Goal: Task Accomplishment & Management: Use online tool/utility

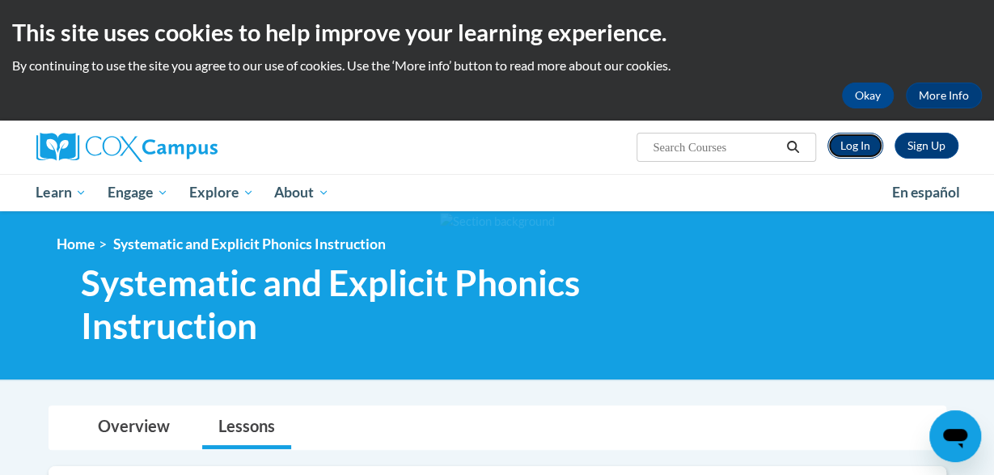
click at [854, 143] on link "Log In" at bounding box center [855, 146] width 56 height 26
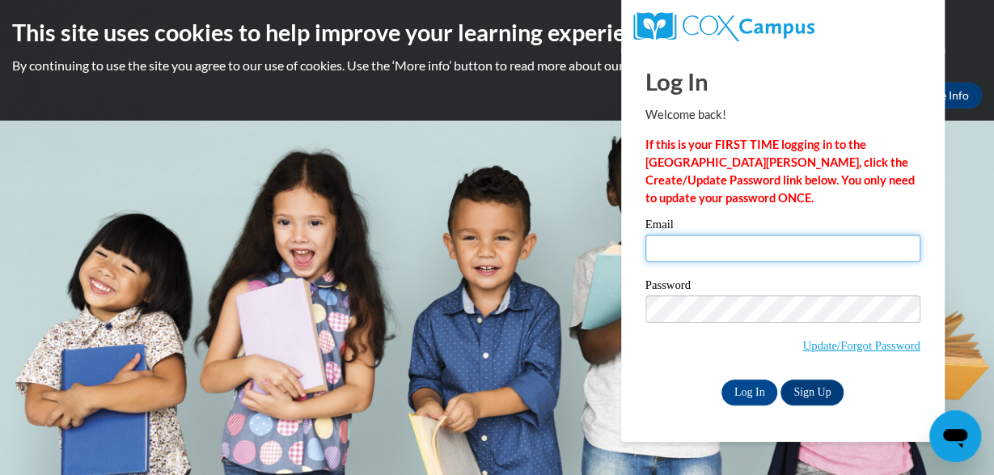
click at [762, 252] on input "Email" at bounding box center [782, 247] width 275 height 27
type input "[EMAIL_ADDRESS][DOMAIN_NAME]"
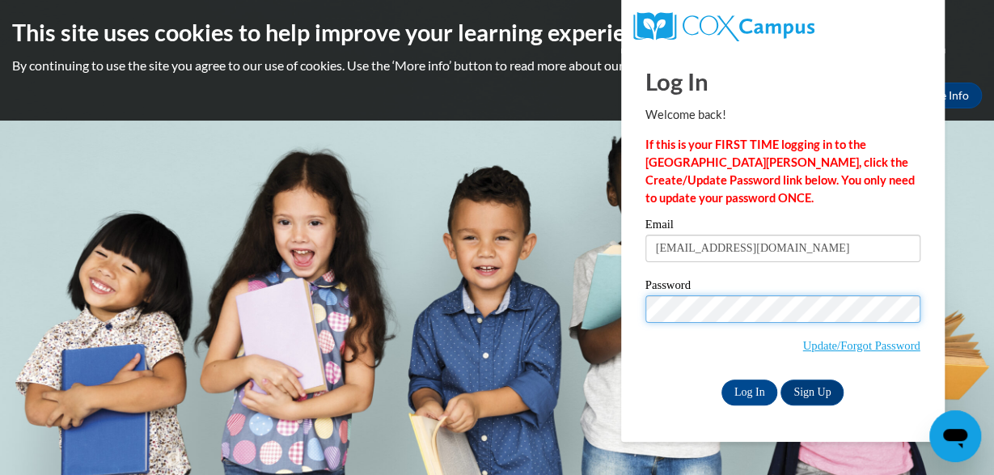
click at [721, 379] on input "Log In" at bounding box center [749, 392] width 57 height 26
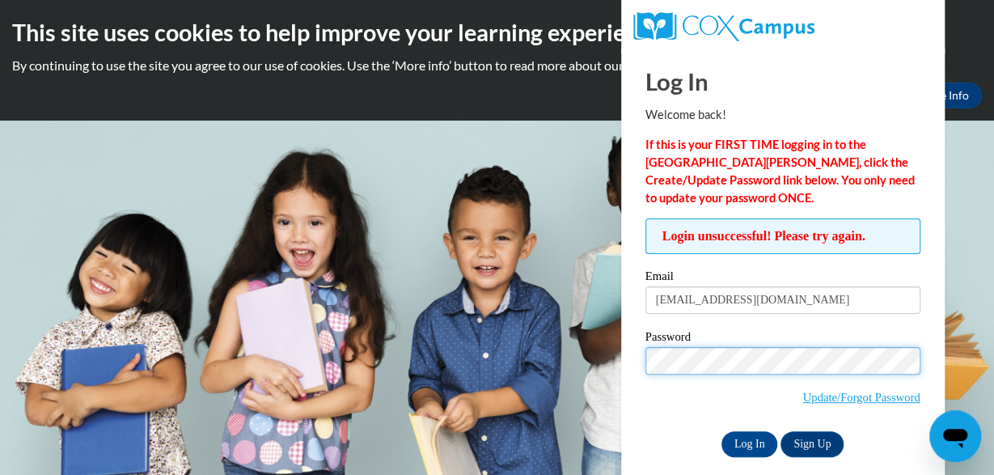
click at [721, 431] on input "Log In" at bounding box center [749, 444] width 57 height 26
click at [836, 278] on label "Email" at bounding box center [782, 278] width 275 height 16
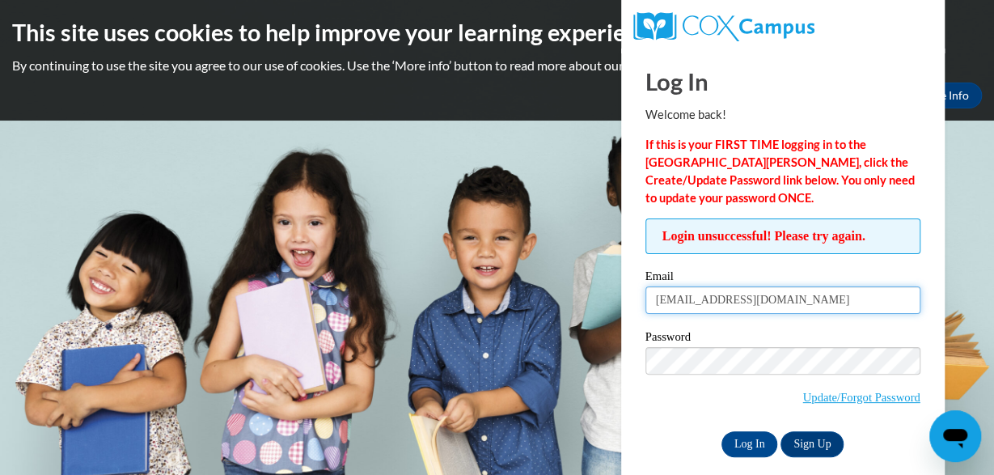
click at [836, 286] on input "[EMAIL_ADDRESS][DOMAIN_NAME]" at bounding box center [782, 299] width 275 height 27
drag, startPoint x: 836, startPoint y: 278, endPoint x: 810, endPoint y: 308, distance: 39.6
click at [810, 308] on div "Email patriciaudu121@gmail.com" at bounding box center [782, 298] width 275 height 56
click at [810, 308] on input "[EMAIL_ADDRESS][DOMAIN_NAME]" at bounding box center [782, 299] width 275 height 27
click at [810, 308] on input "patriciaudu121@gmail.com" at bounding box center [782, 299] width 275 height 27
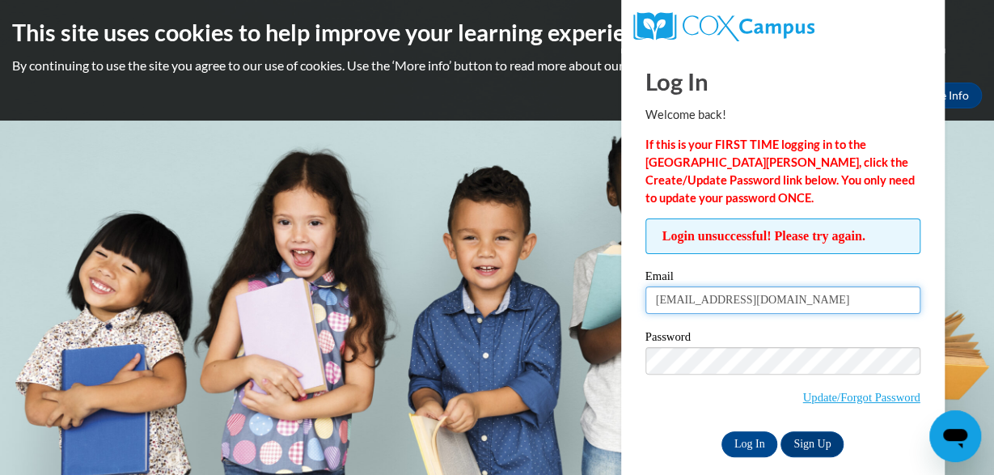
click at [810, 308] on input "patriciaudu121@gmail.com" at bounding box center [782, 299] width 275 height 27
type input "[EMAIL_ADDRESS][DOMAIN_NAME]"
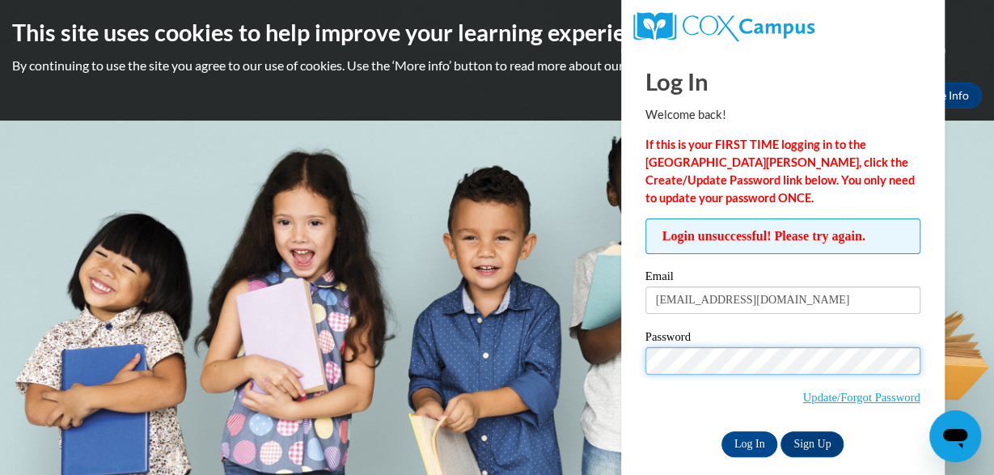
click at [721, 431] on input "Log In" at bounding box center [749, 444] width 57 height 26
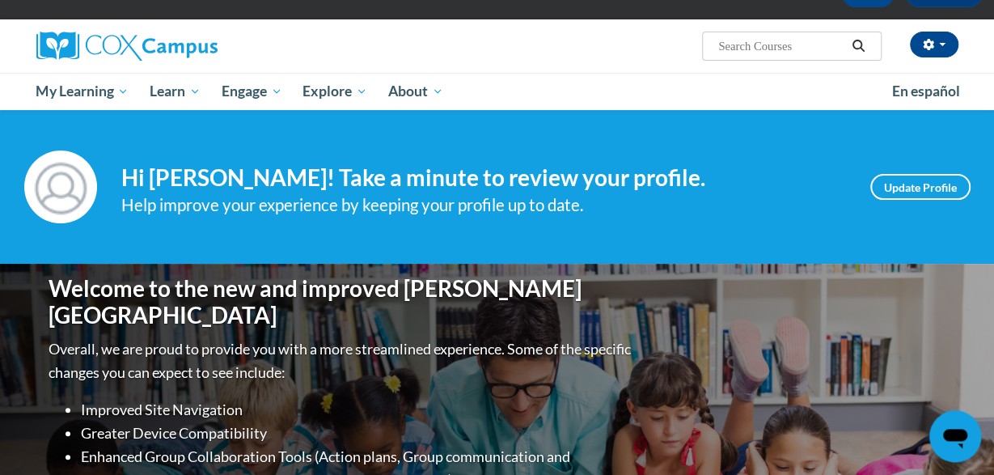
scroll to position [102, 0]
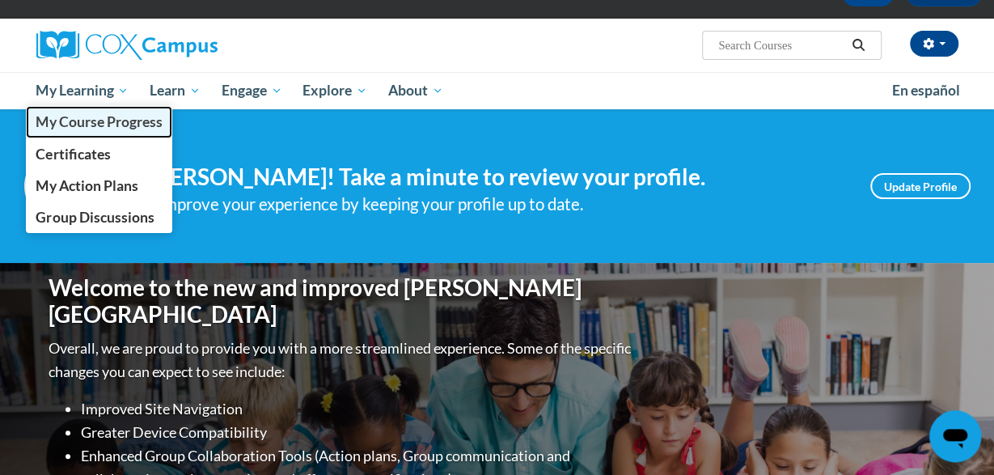
click at [93, 113] on span "My Course Progress" at bounding box center [99, 121] width 126 height 17
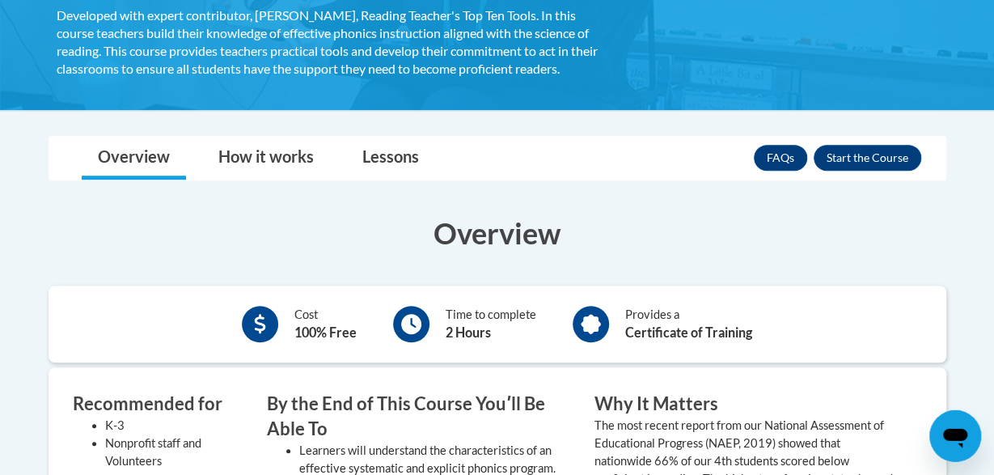
scroll to position [395, 0]
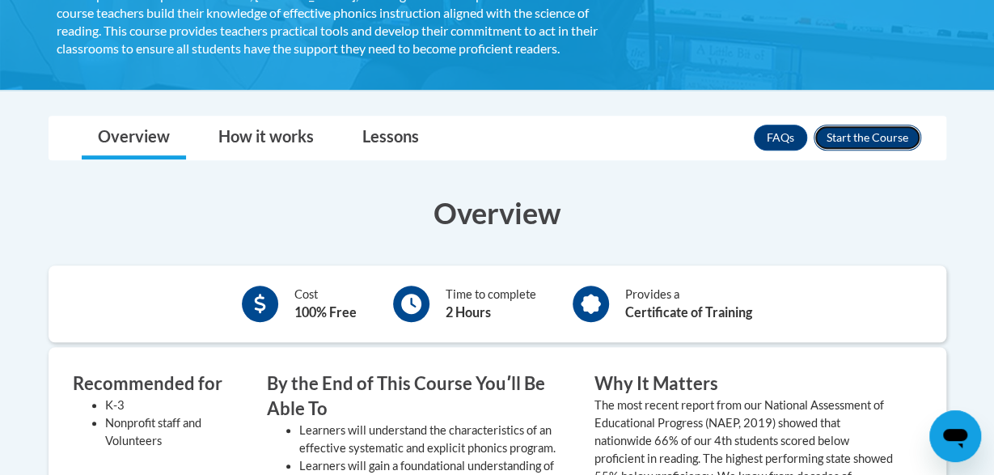
click at [885, 132] on button "Enroll" at bounding box center [867, 138] width 108 height 26
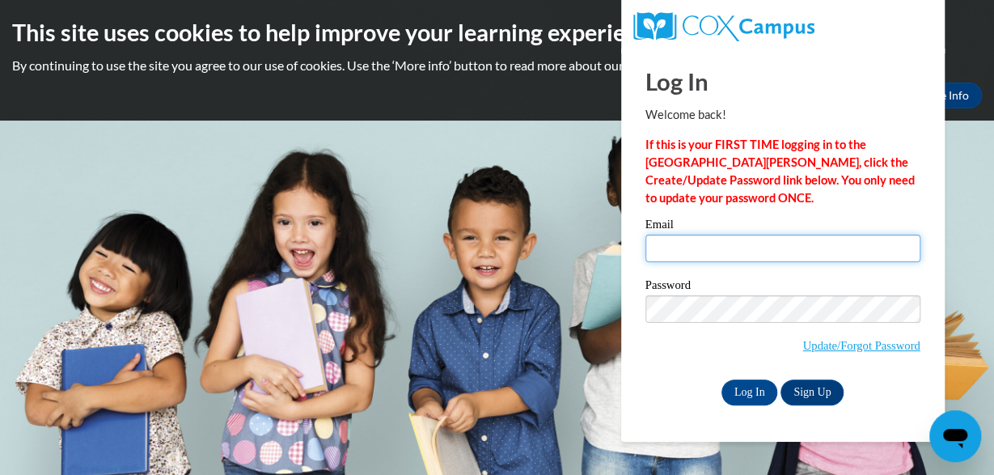
click at [769, 243] on input "Email" at bounding box center [782, 247] width 275 height 27
type input "[EMAIL_ADDRESS][DOMAIN_NAME]"
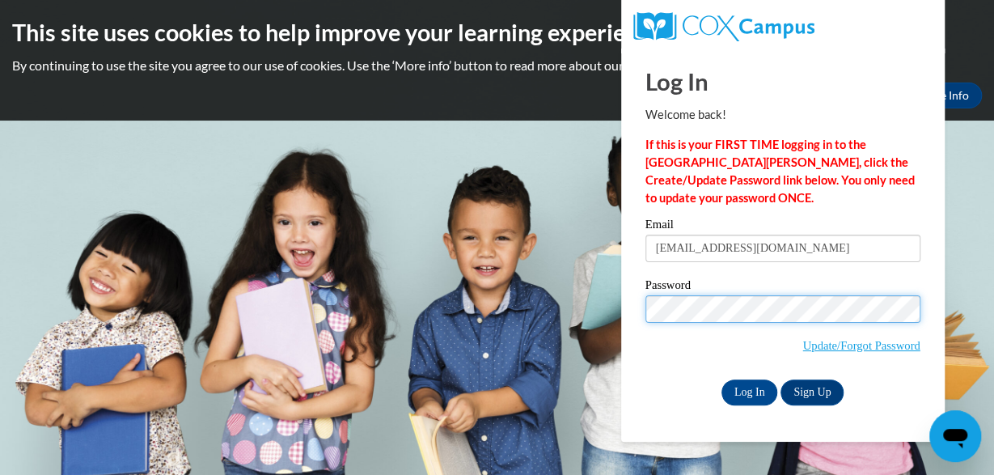
click at [721, 379] on input "Log In" at bounding box center [749, 392] width 57 height 26
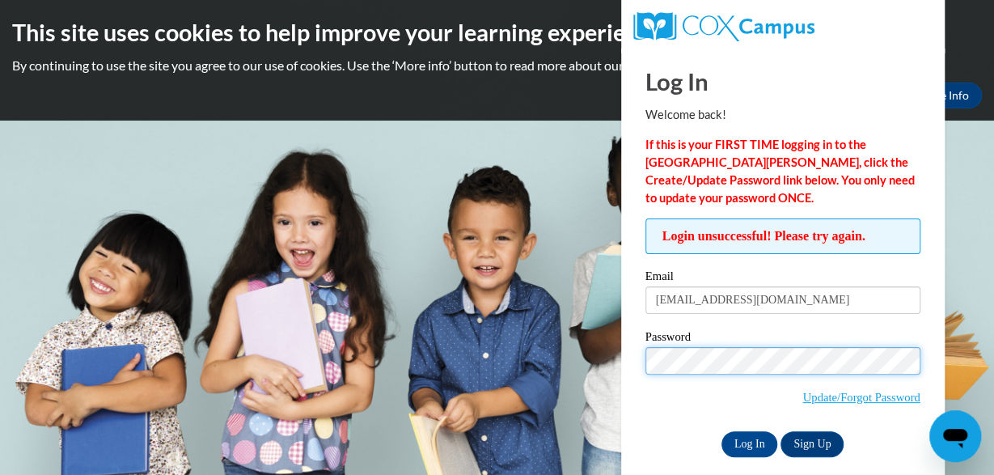
click at [721, 431] on input "Log In" at bounding box center [749, 444] width 57 height 26
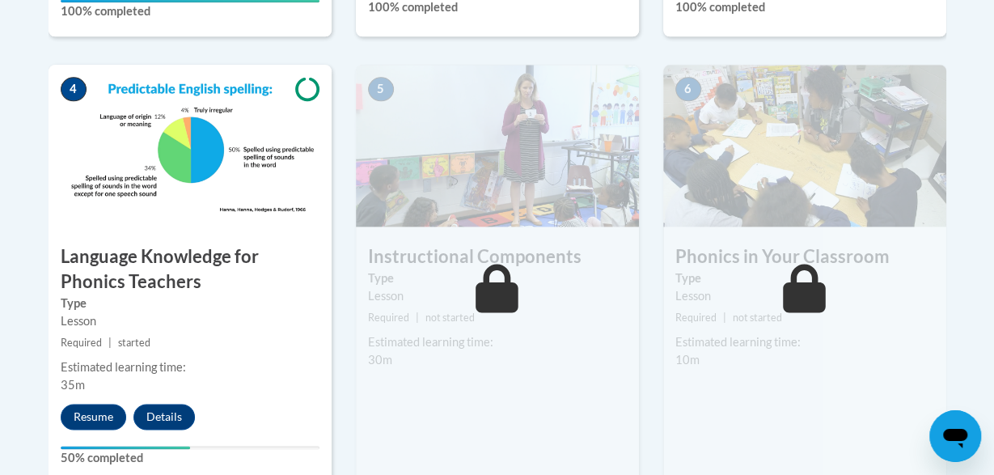
scroll to position [1054, 0]
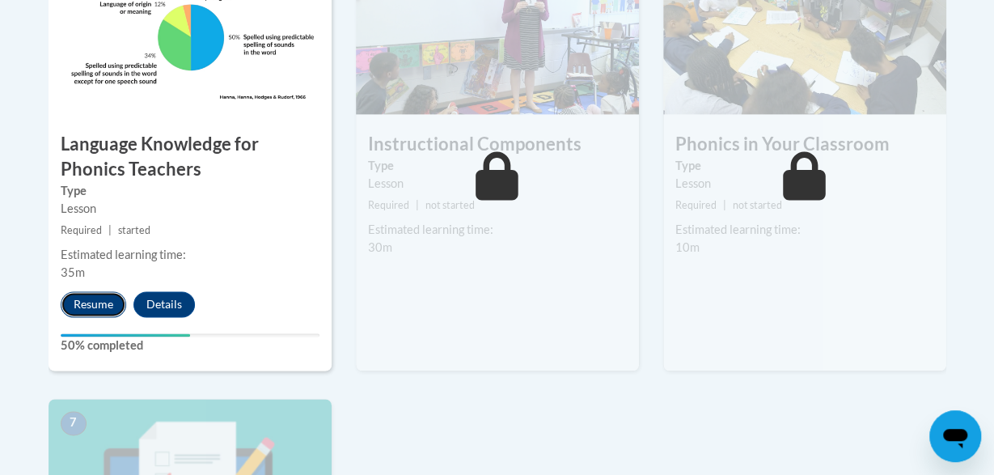
click at [111, 305] on button "Resume" at bounding box center [93, 304] width 65 height 26
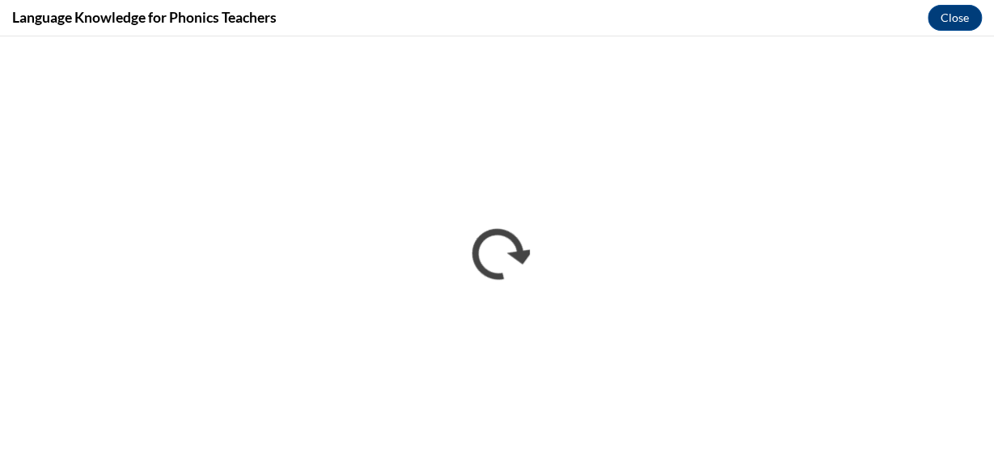
scroll to position [0, 0]
